Goal: Task Accomplishment & Management: Manage account settings

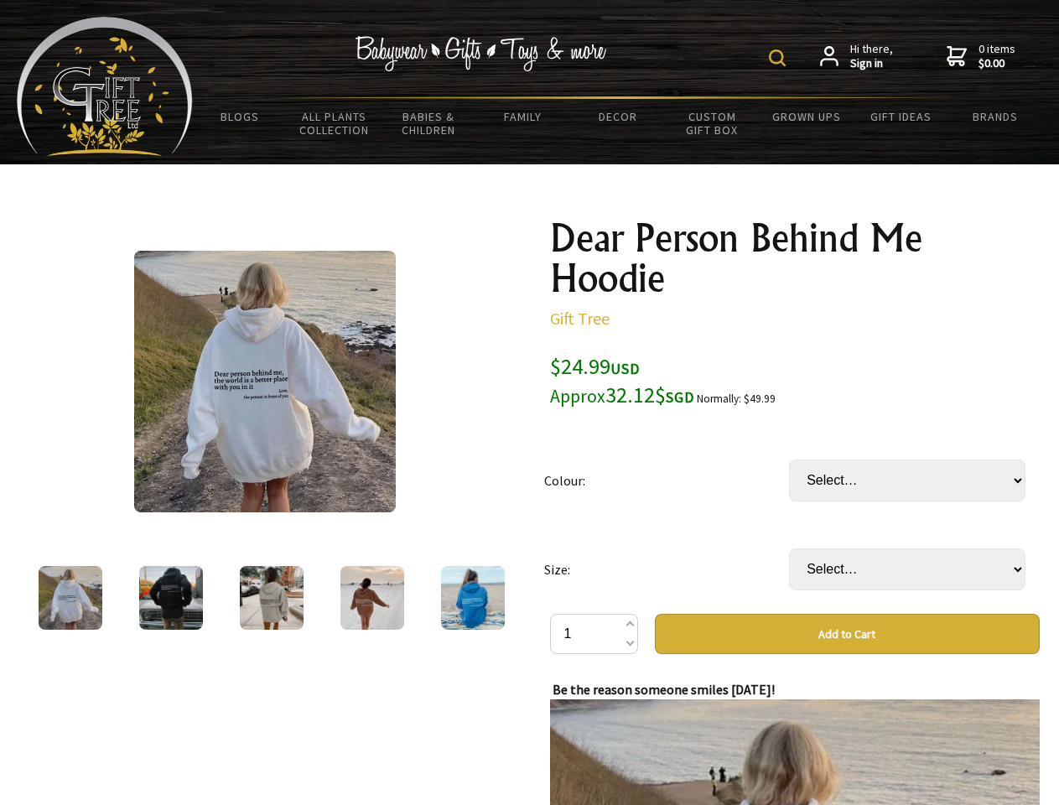
click at [780, 58] on img at bounding box center [777, 57] width 17 height 17
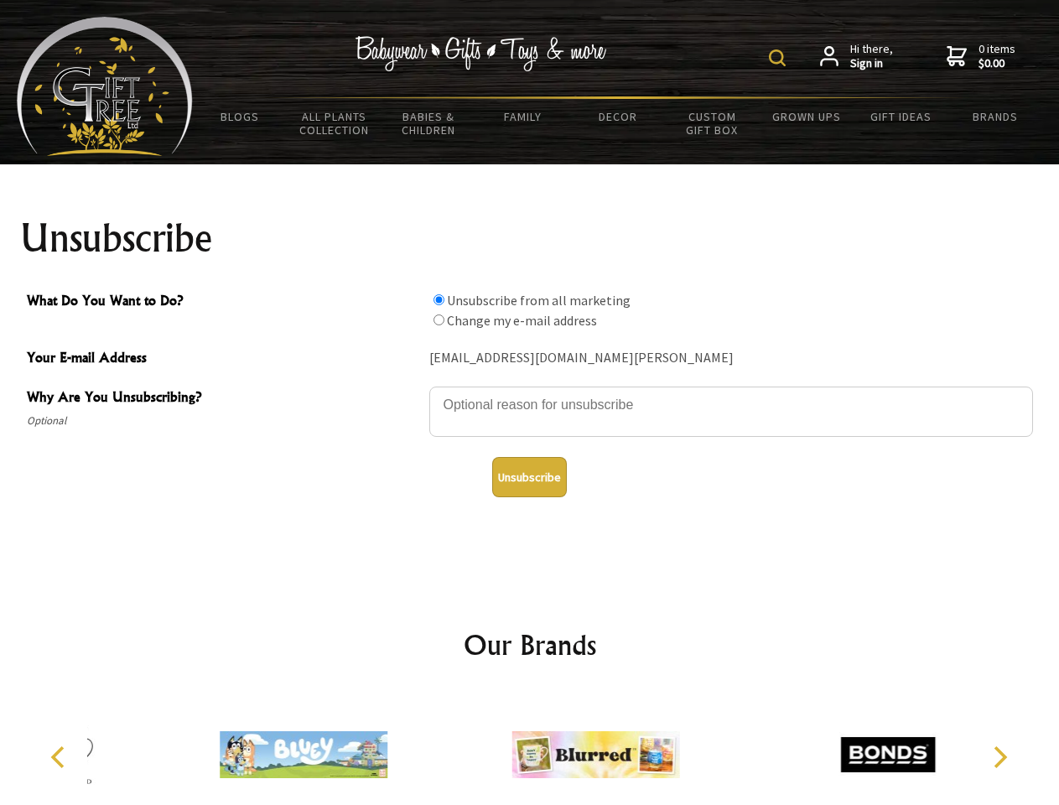
click at [780, 58] on img at bounding box center [777, 57] width 17 height 17
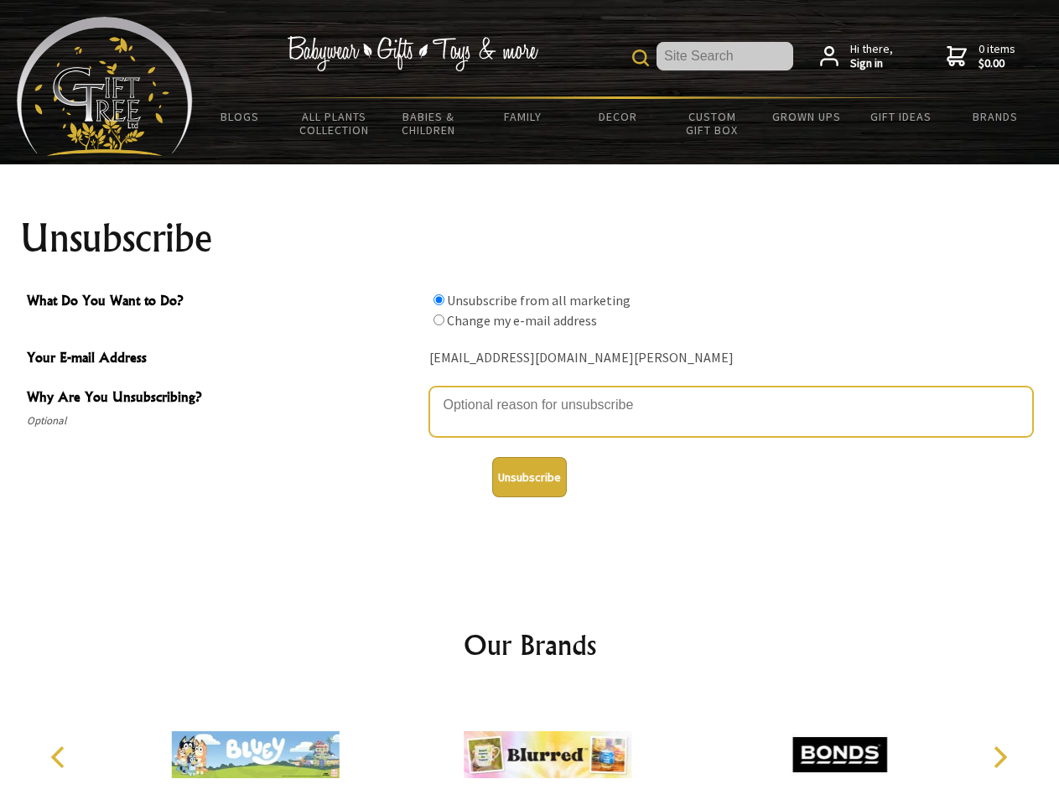
click at [530, 392] on textarea "Why Are You Unsubscribing?" at bounding box center [731, 411] width 604 height 50
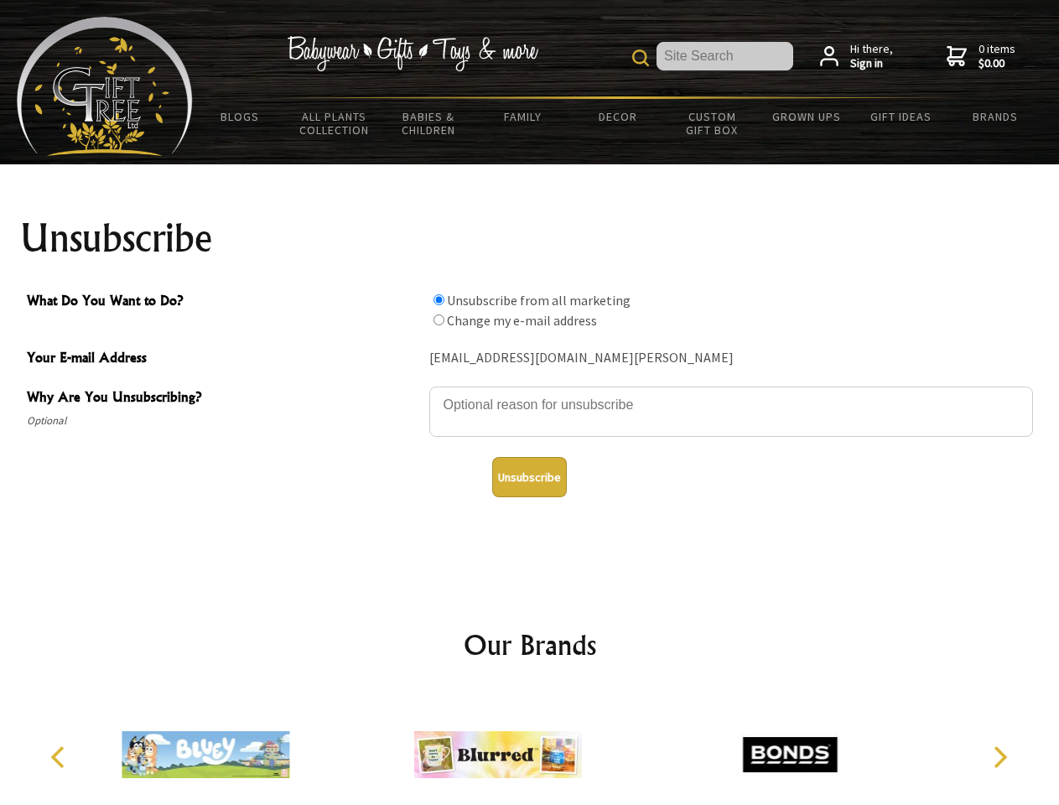
click at [438, 299] on input "What Do You Want to Do?" at bounding box center [438, 299] width 11 height 11
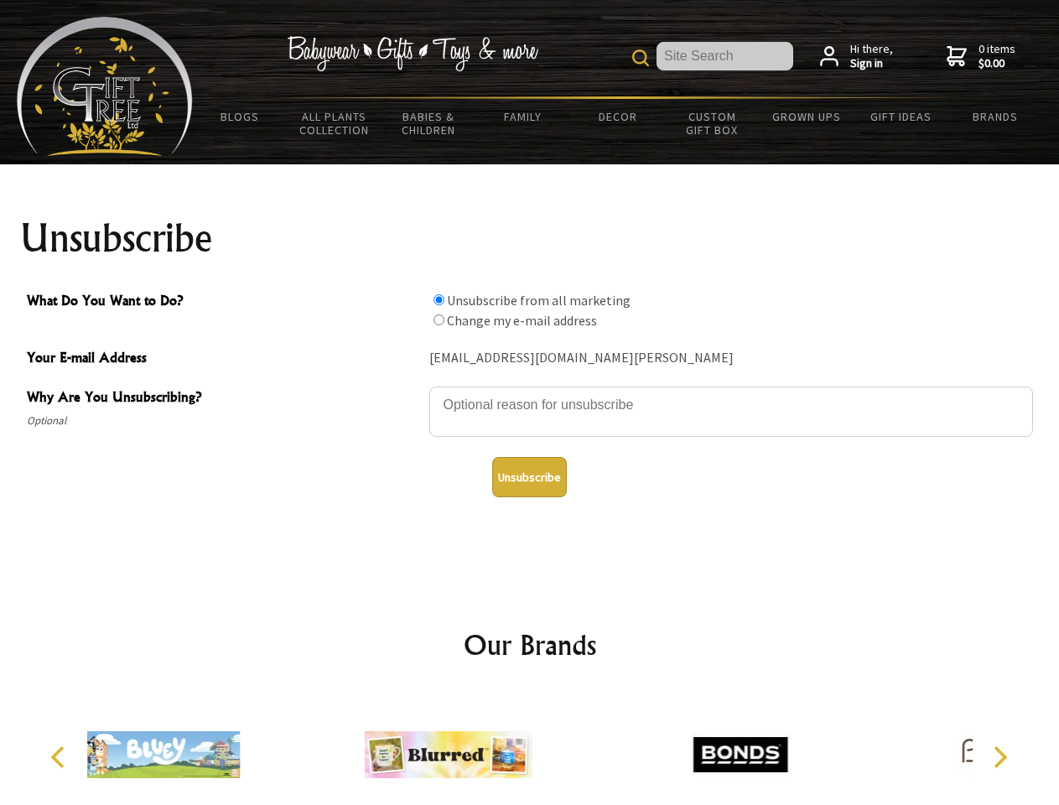
click at [438, 319] on input "What Do You Want to Do?" at bounding box center [438, 319] width 11 height 11
radio input "true"
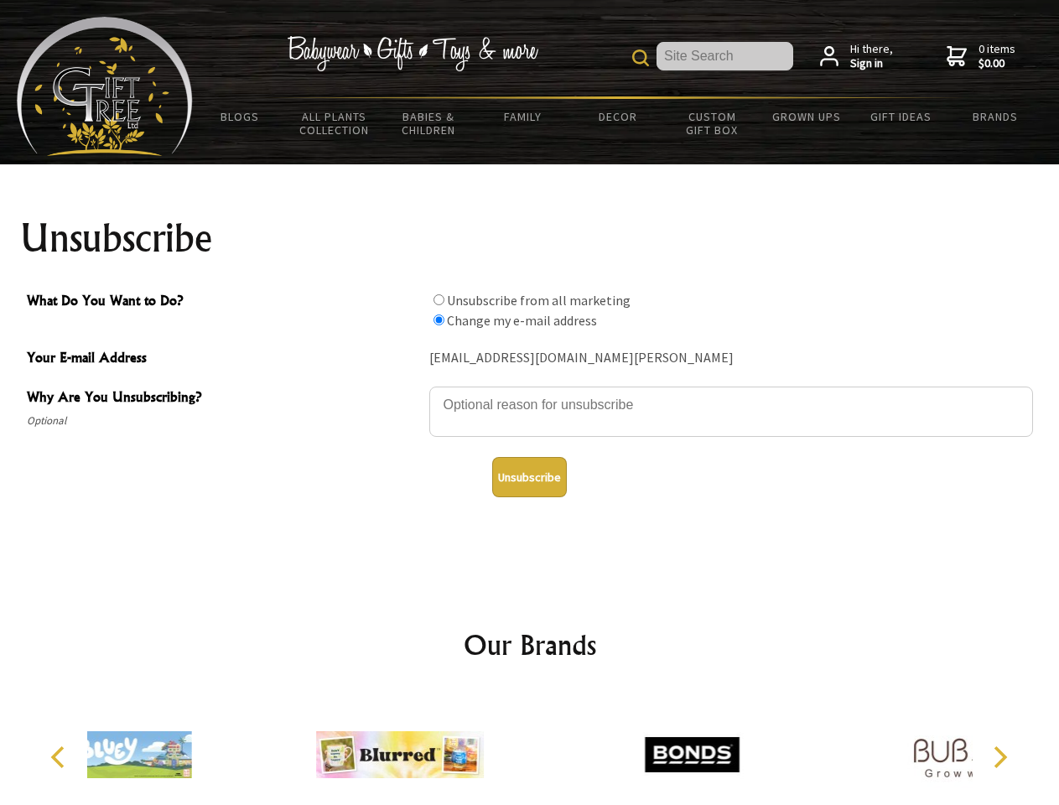
click at [529, 477] on button "Unsubscribe" at bounding box center [529, 477] width 75 height 40
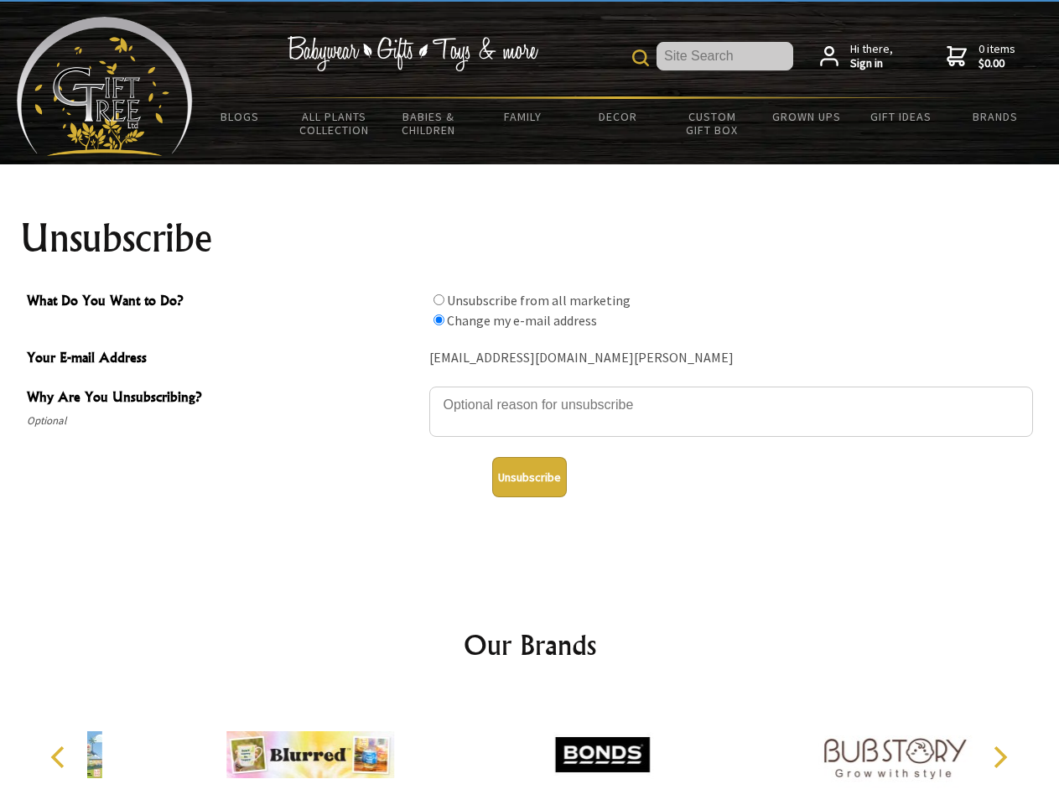
click at [530, 748] on img at bounding box center [602, 755] width 168 height 126
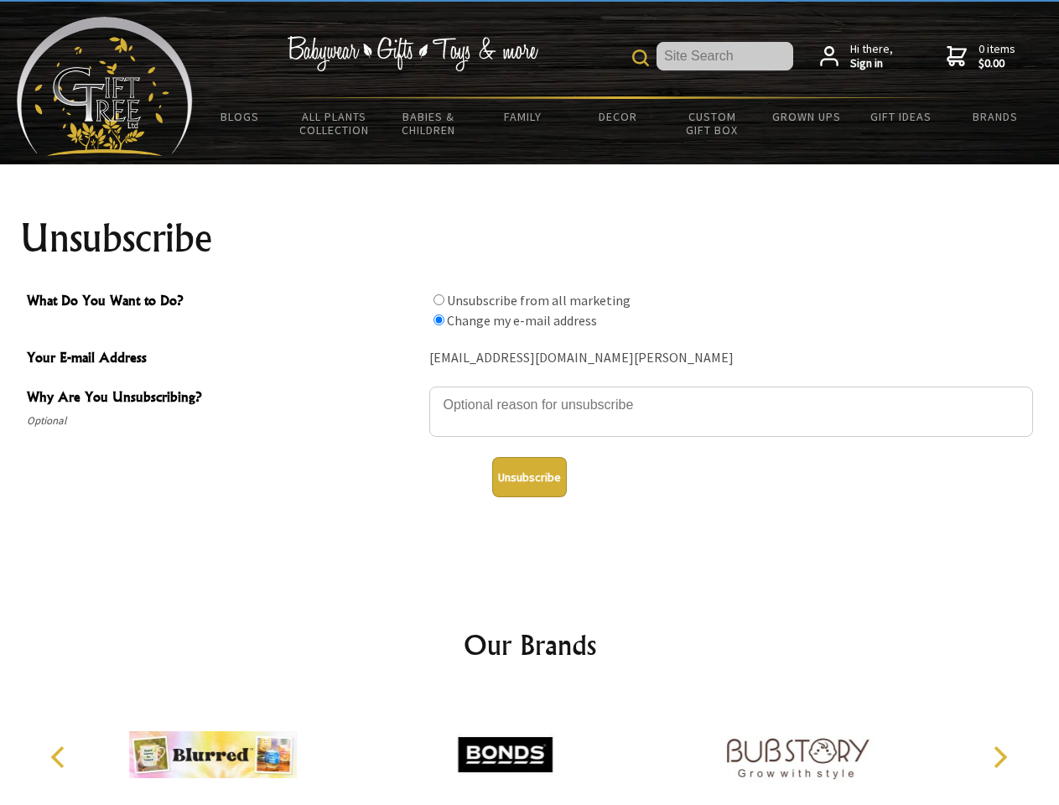
click at [60, 757] on icon "Previous" at bounding box center [60, 757] width 22 height 22
click at [999, 757] on icon "Next" at bounding box center [999, 757] width 22 height 22
